Goal: Transaction & Acquisition: Purchase product/service

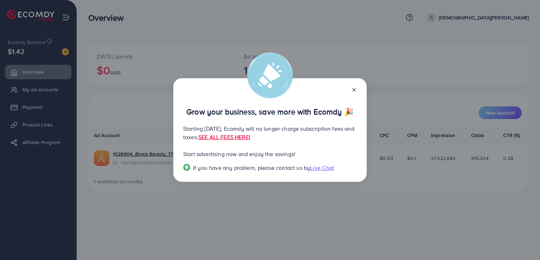
click at [357, 89] on icon at bounding box center [354, 90] width 6 height 6
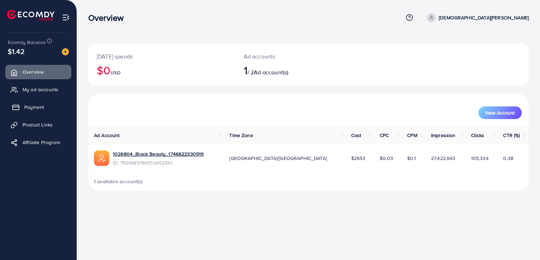
click at [40, 107] on span "Payment" at bounding box center [34, 106] width 20 height 7
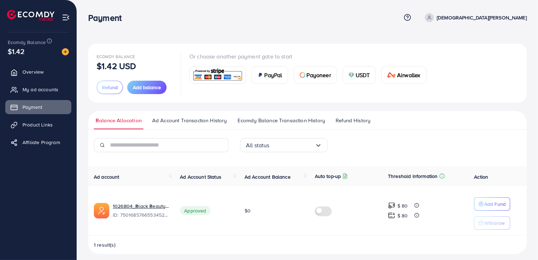
click at [357, 68] on div "USDT" at bounding box center [359, 74] width 33 height 17
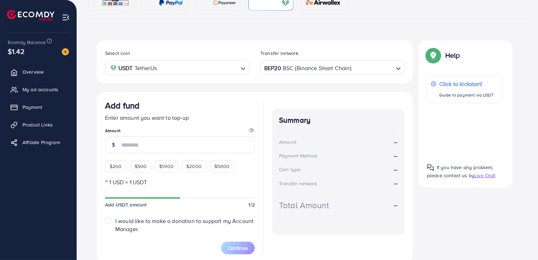
scroll to position [106, 0]
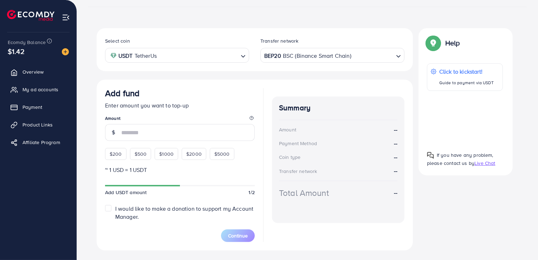
click at [177, 130] on input "number" at bounding box center [188, 132] width 134 height 17
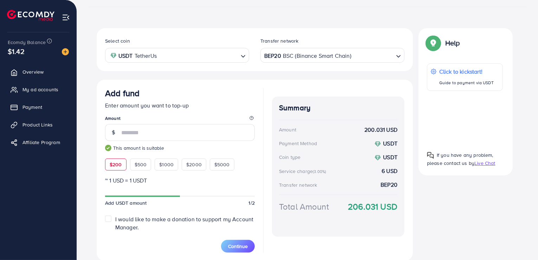
type input "***"
click at [241, 81] on div "Add fund Enter amount you want to top-up Amount *** This amount is suitable $20…" at bounding box center [255, 169] width 317 height 181
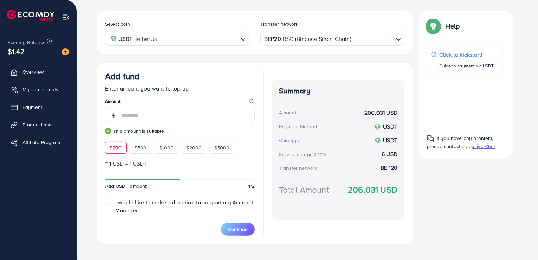
scroll to position [132, 0]
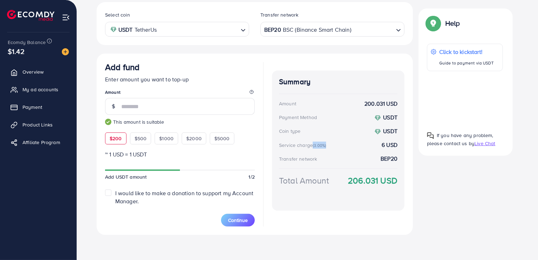
drag, startPoint x: 308, startPoint y: 144, endPoint x: 326, endPoint y: 147, distance: 18.5
click at [326, 147] on div "Service charge (3.00%)" at bounding box center [303, 144] width 49 height 7
click at [326, 155] on div "Transfer network BEP20" at bounding box center [338, 158] width 119 height 8
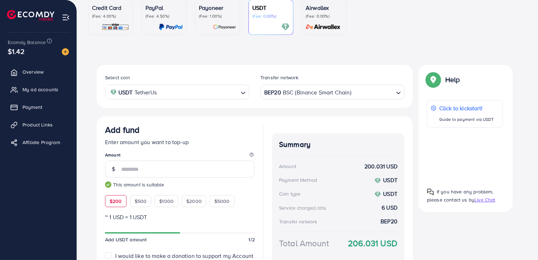
scroll to position [61, 0]
